Goal: Obtain resource: Download file/media

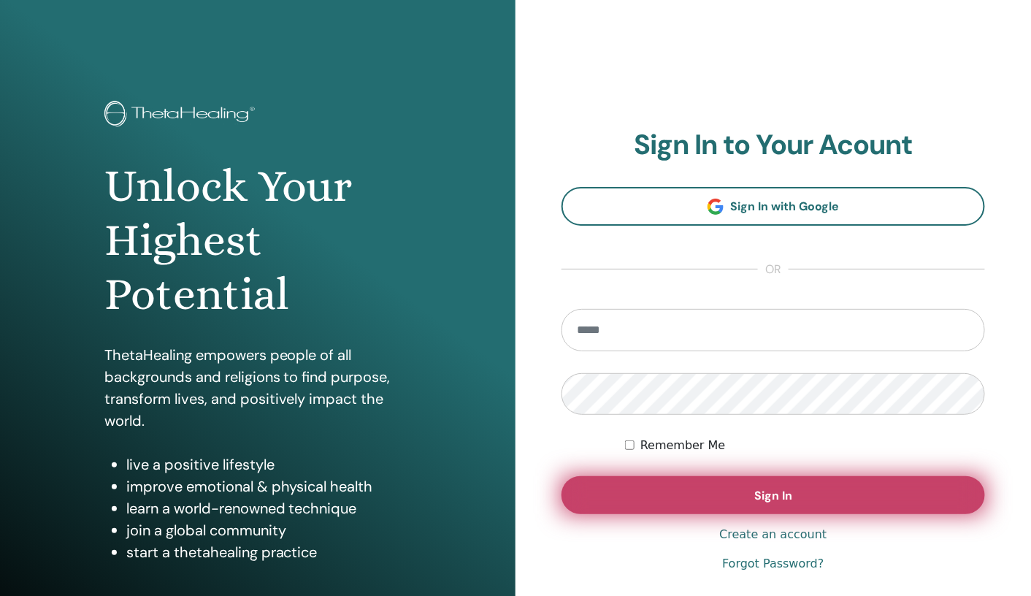
type input "**********"
click at [758, 496] on span "Sign In" at bounding box center [773, 495] width 38 height 15
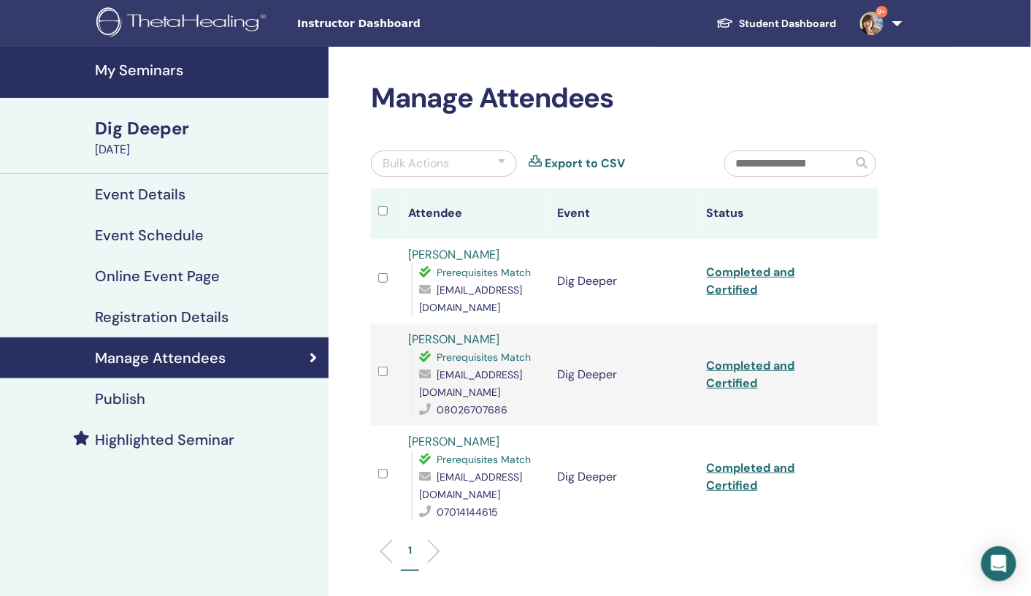
click at [134, 68] on h4 "My Seminars" at bounding box center [207, 70] width 225 height 18
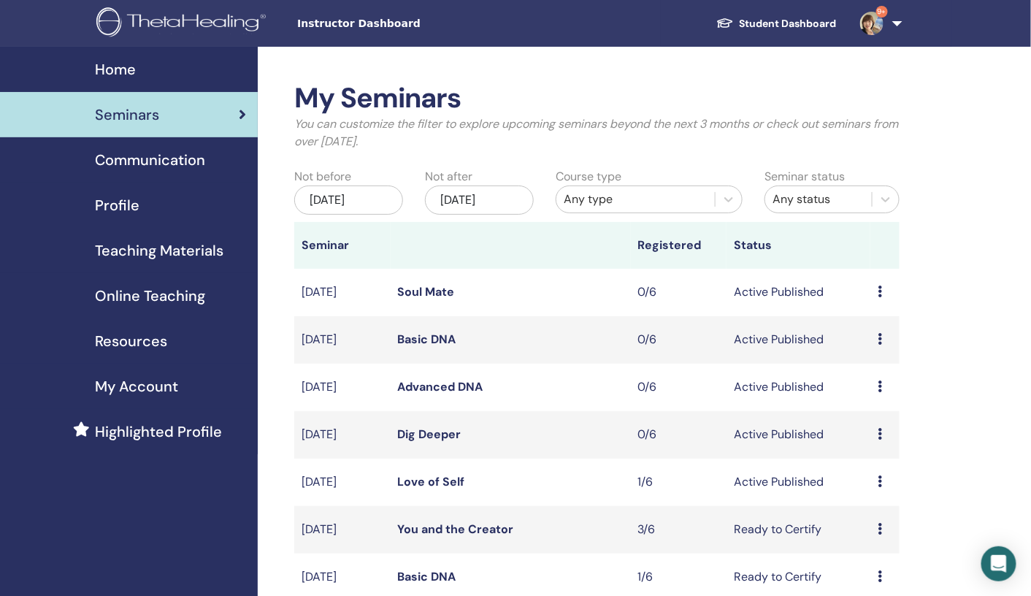
click at [171, 250] on span "Teaching Materials" at bounding box center [159, 250] width 129 height 22
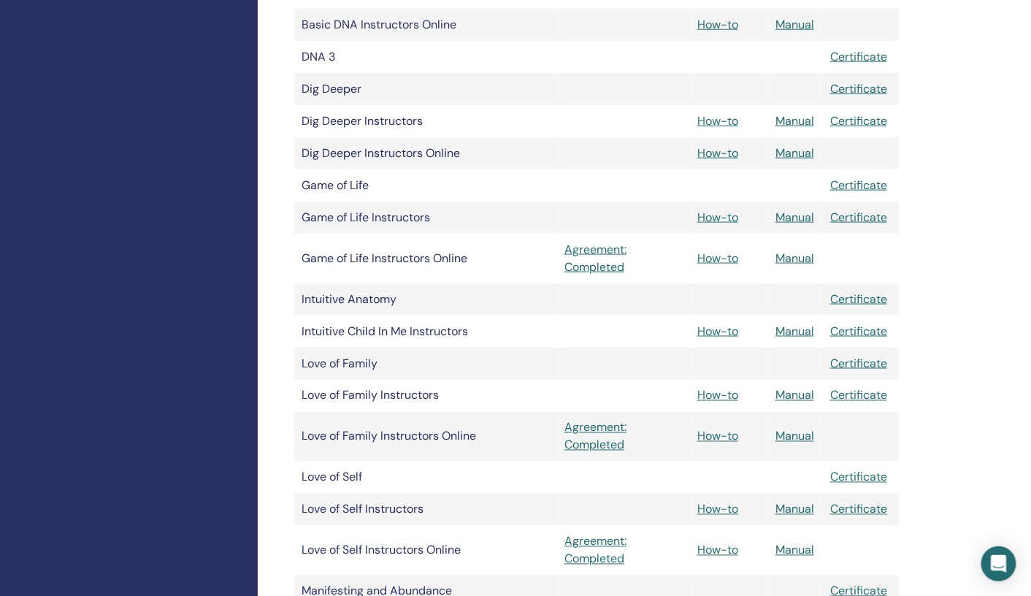
scroll to position [556, 0]
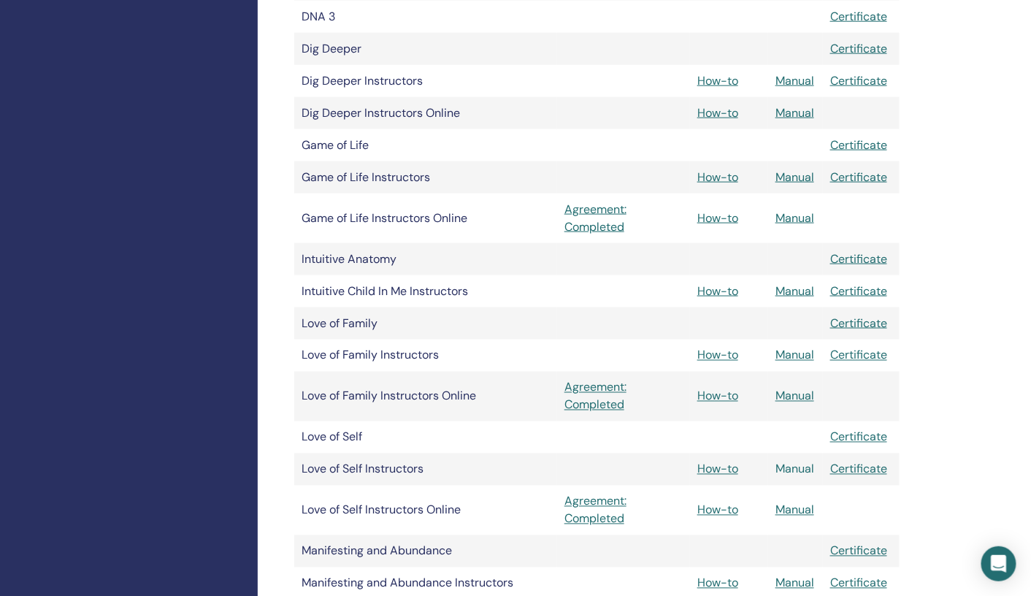
click at [797, 470] on link "Manual" at bounding box center [794, 468] width 39 height 15
